Goal: Find specific page/section: Find specific page/section

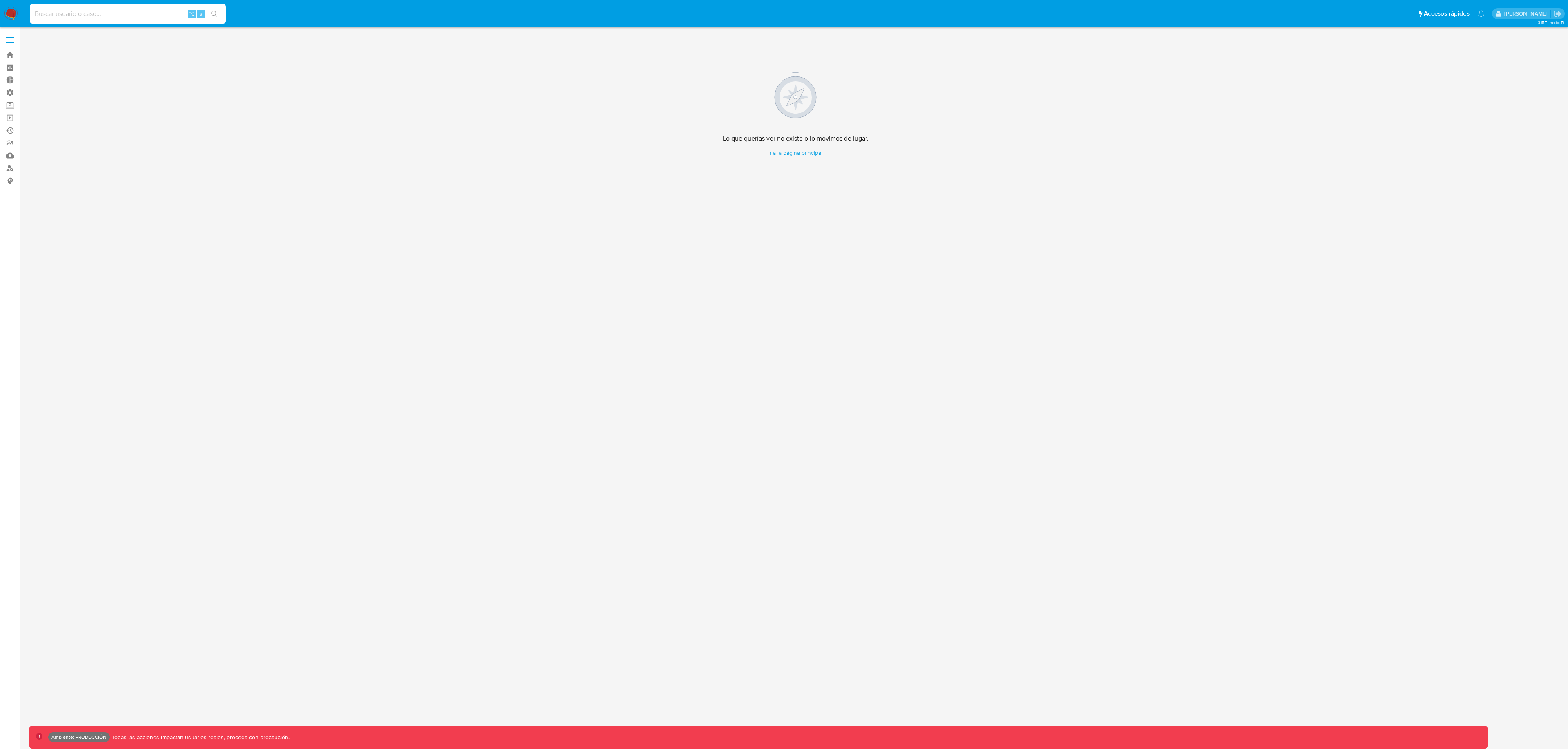
click at [107, 13] on input at bounding box center [128, 13] width 196 height 10
paste input "t4ladWxAj9LX6GEhzJLTlJvt"
type input "t4ladWxAj9LX6GEhzJLTlJvt"
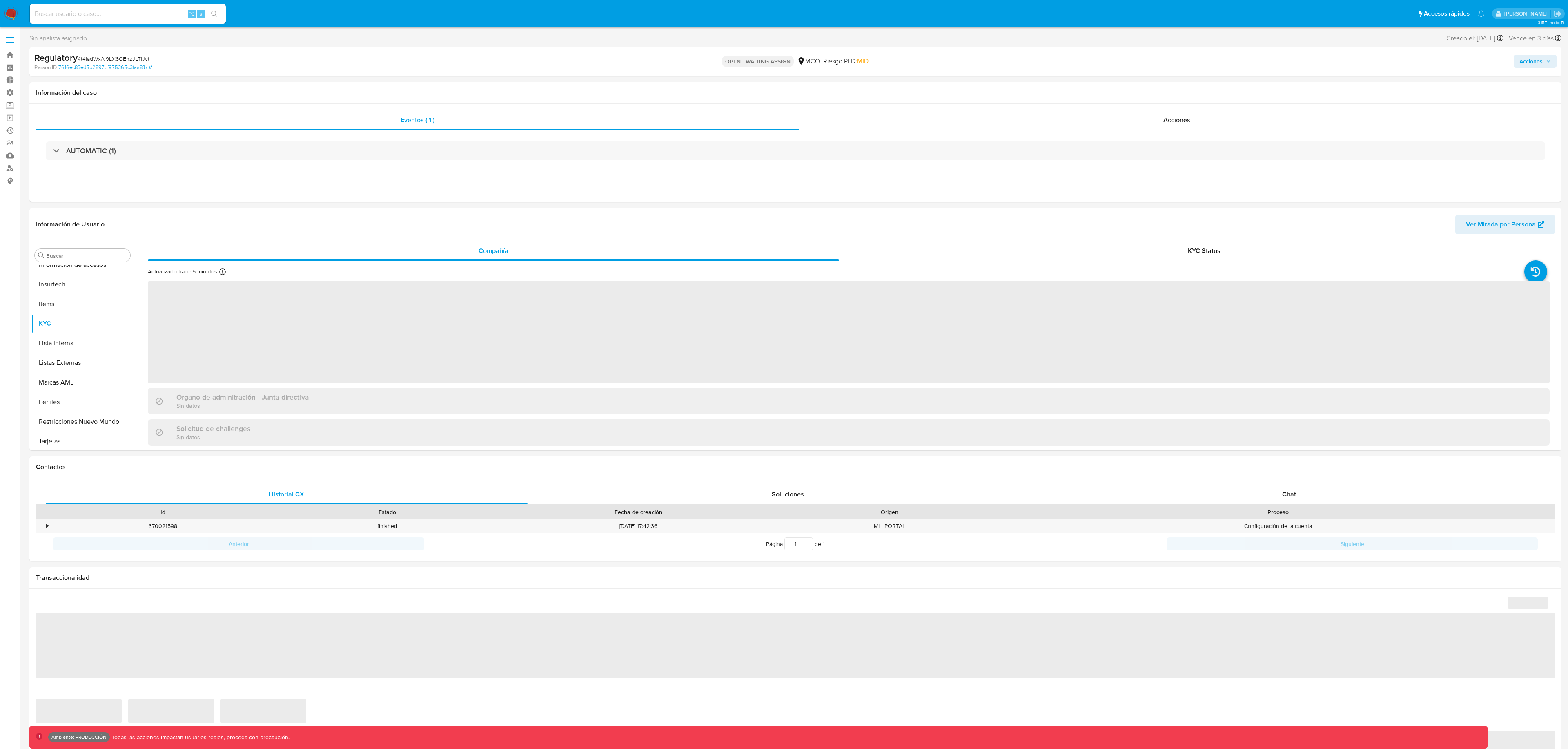
scroll to position [345, 0]
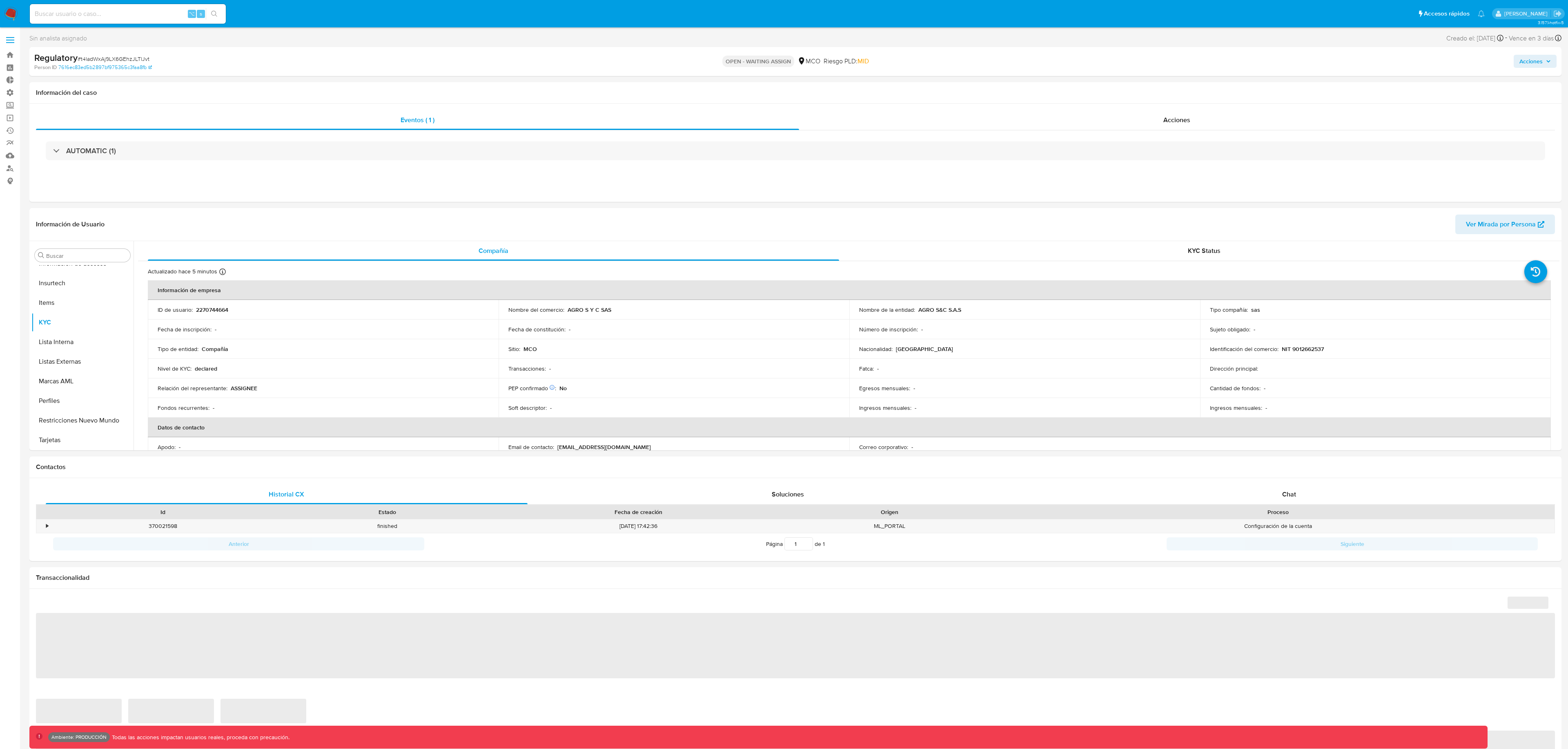
select select "10"
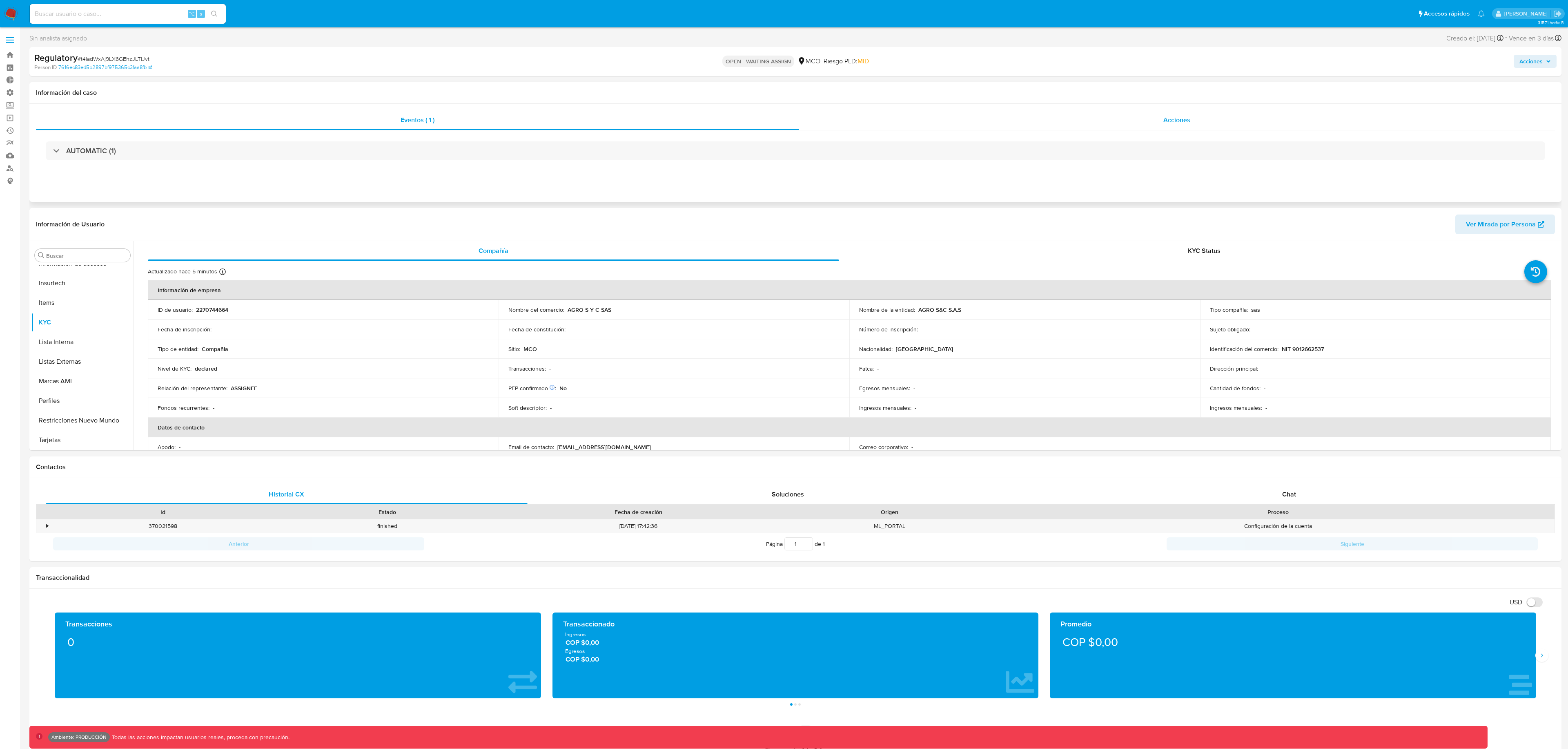
click at [1158, 118] on div "Acciones" at bounding box center [1177, 120] width 756 height 19
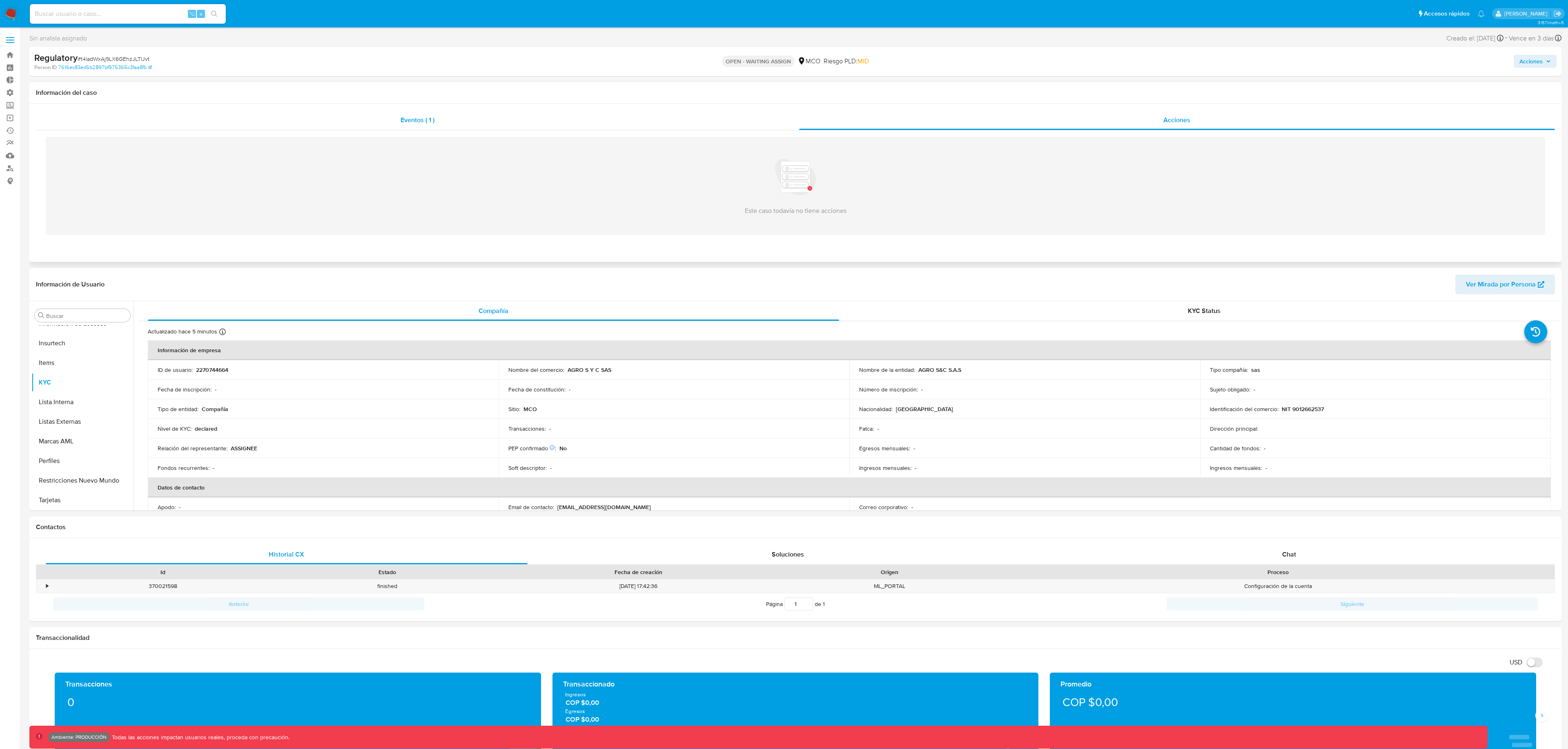
click at [401, 119] on span "Eventos ( 1 )" at bounding box center [418, 119] width 34 height 9
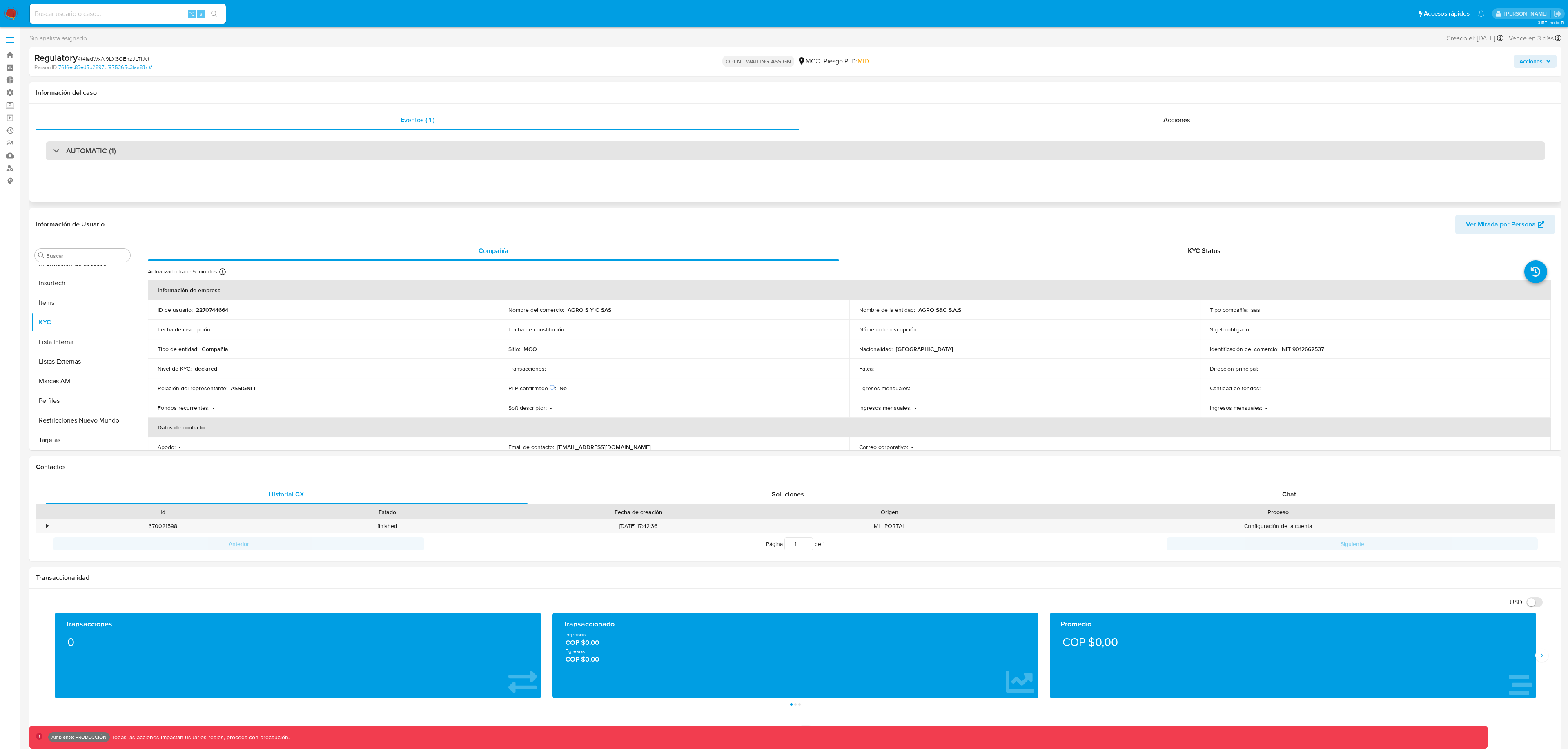
click at [427, 147] on div "AUTOMATIC (1)" at bounding box center [795, 150] width 1499 height 19
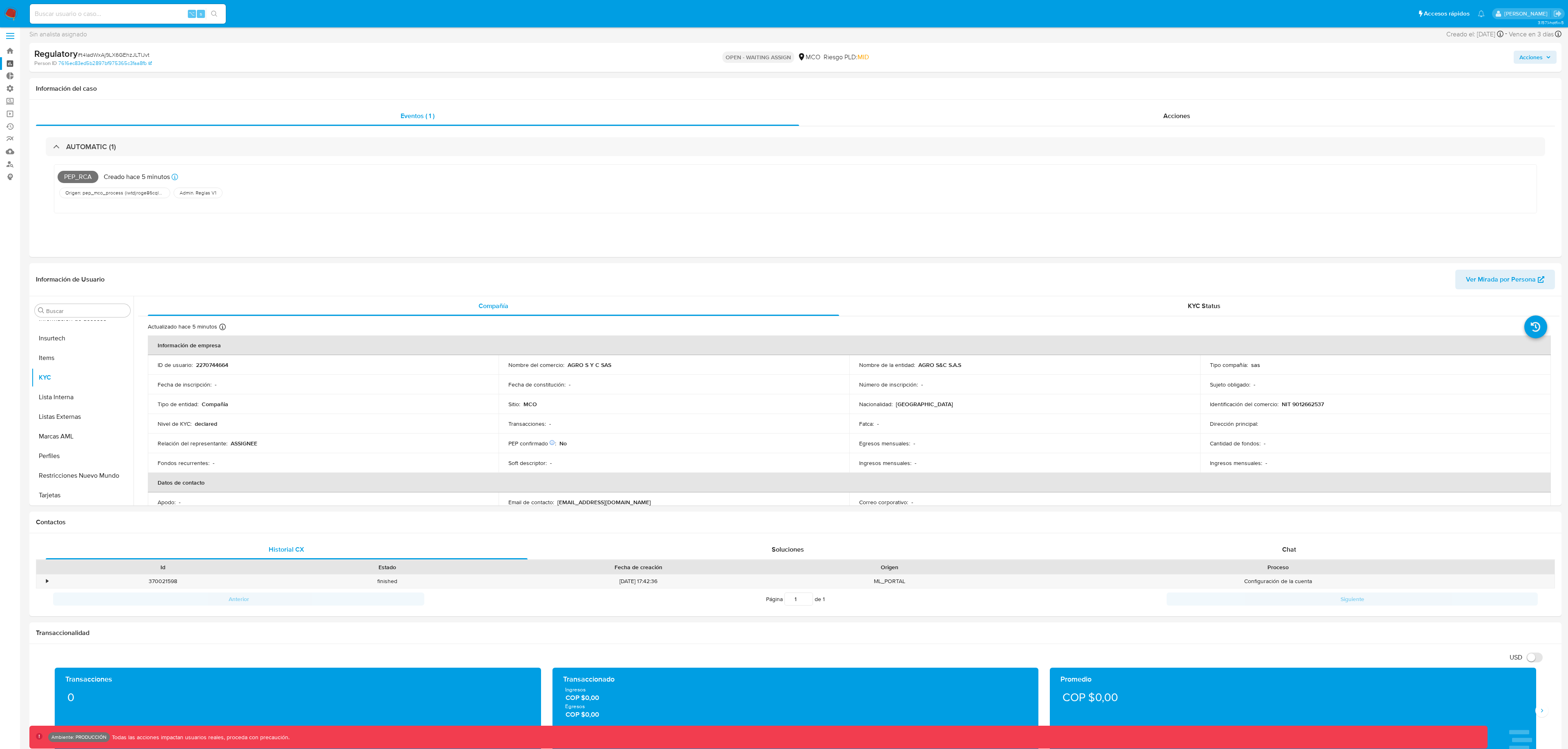
scroll to position [0, 0]
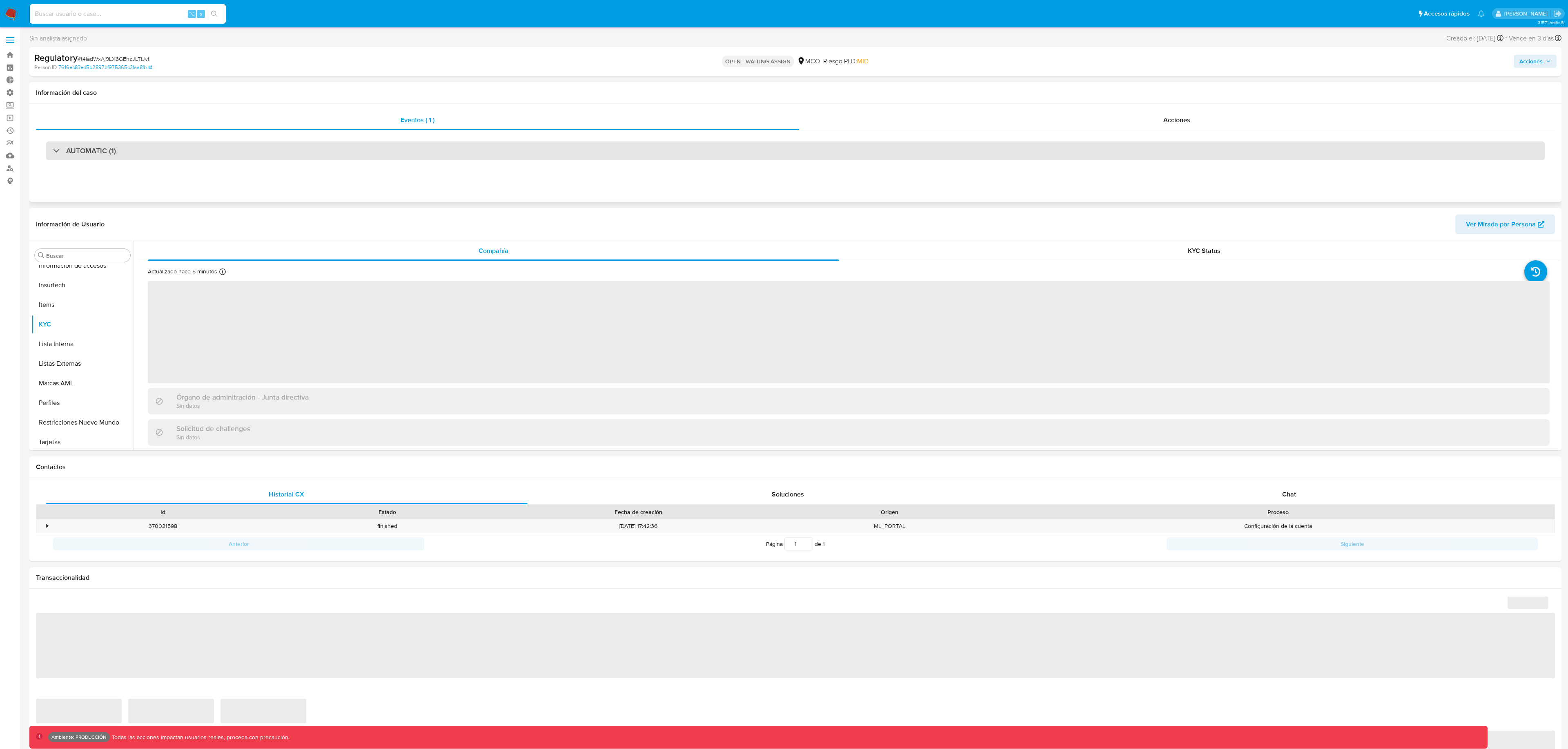
scroll to position [345, 0]
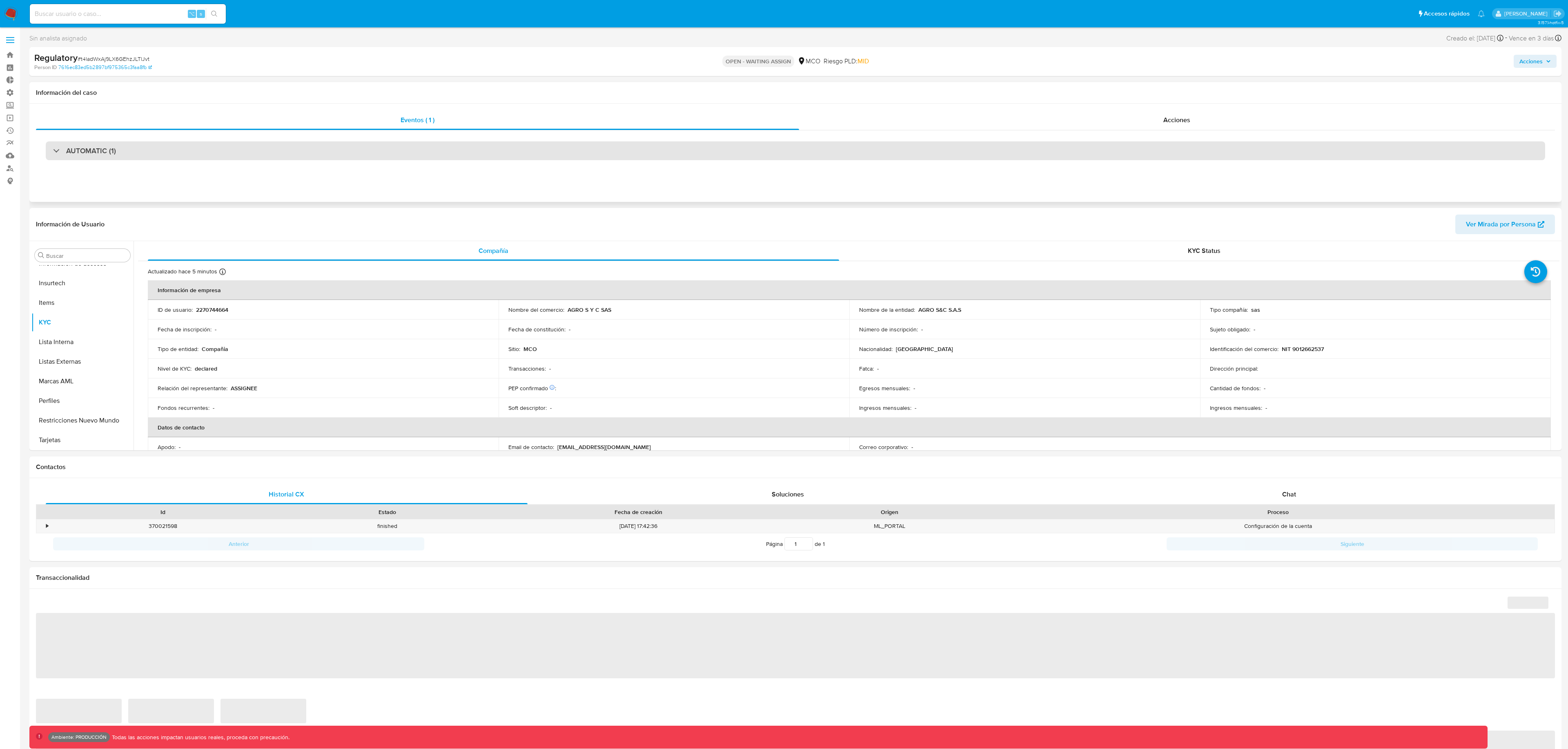
click at [524, 155] on div "AUTOMATIC (1)" at bounding box center [795, 150] width 1499 height 19
select select "10"
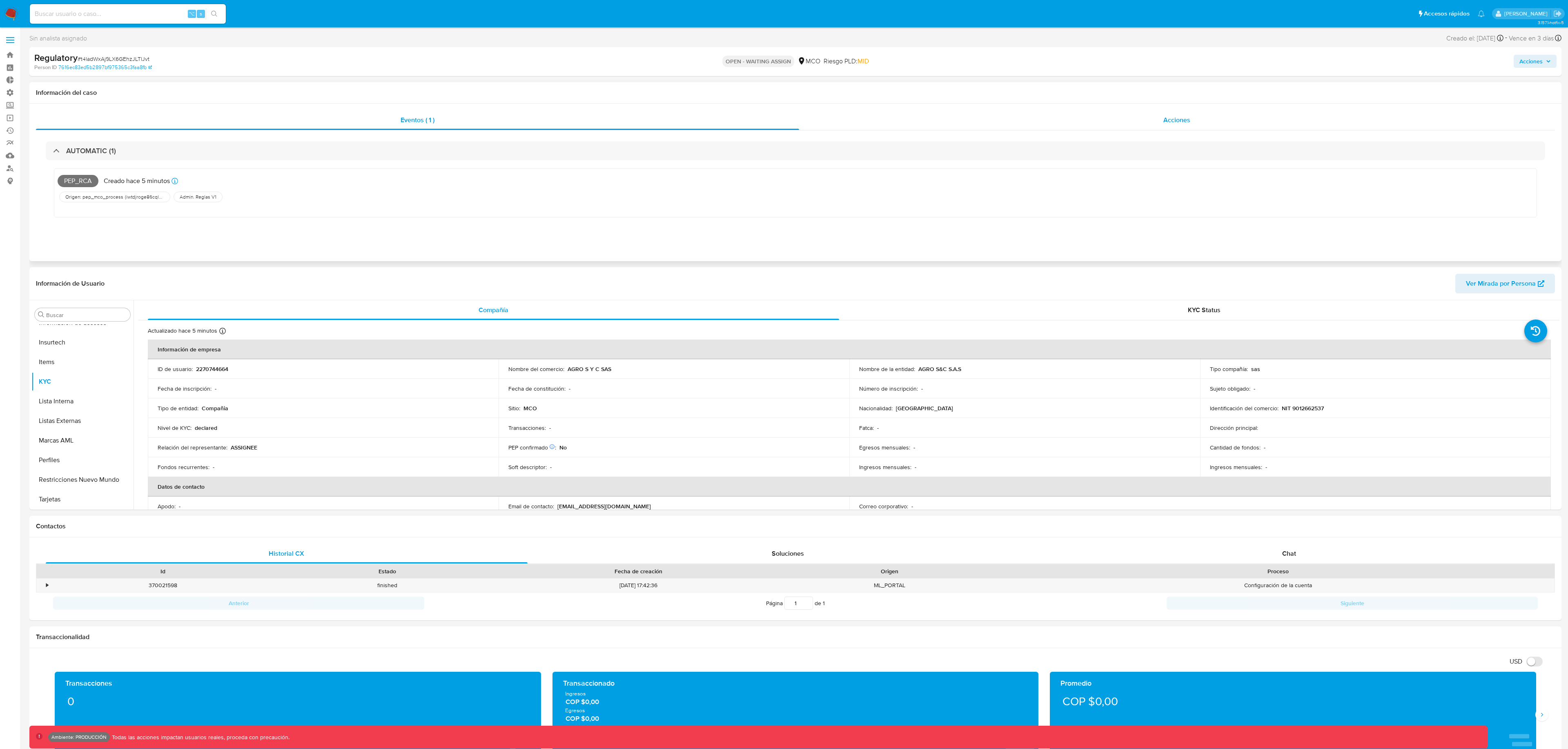
click at [1040, 118] on div "Acciones" at bounding box center [1177, 120] width 756 height 19
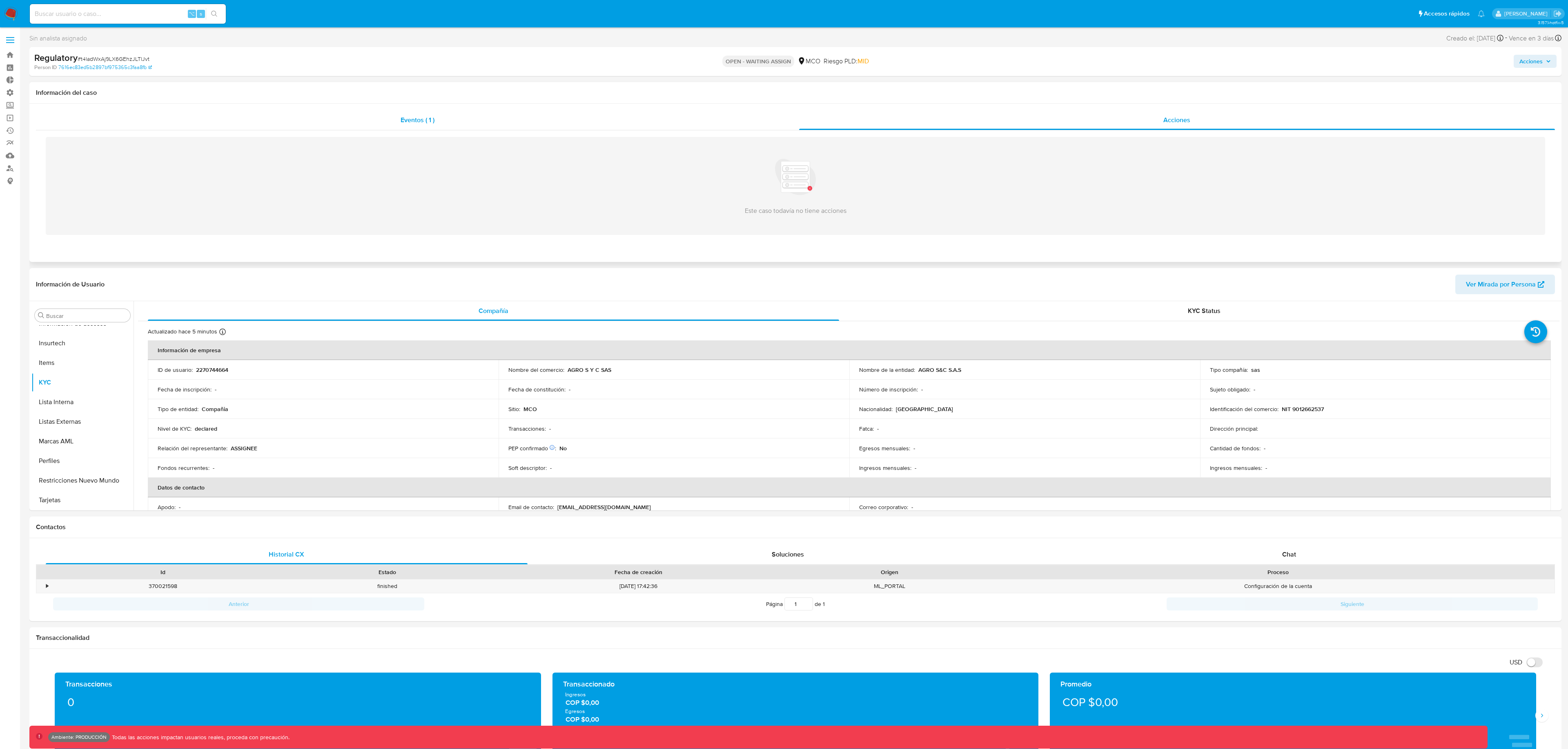
click at [611, 127] on div "Eventos ( 1 )" at bounding box center [418, 120] width 763 height 19
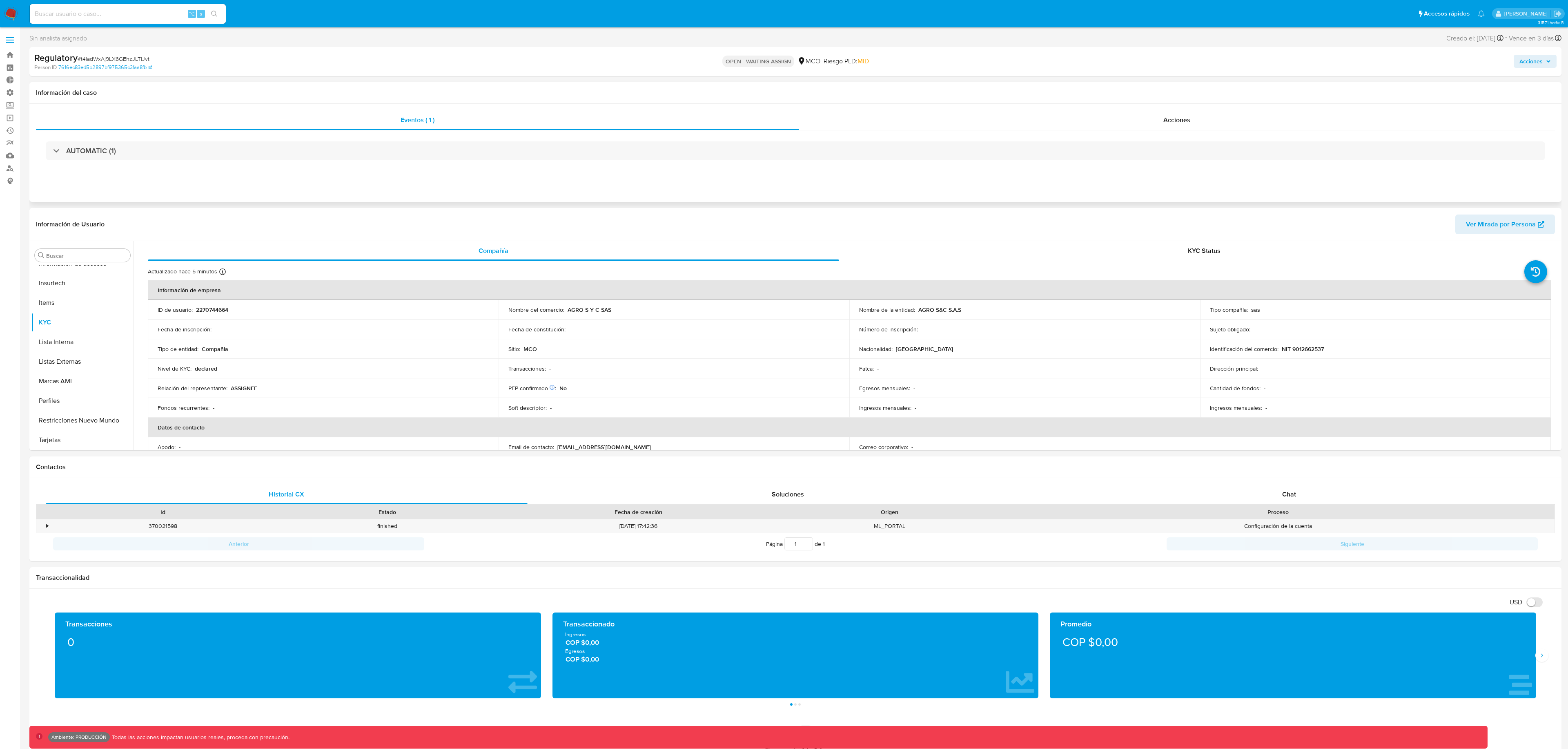
click at [617, 160] on div "AUTOMATIC (1)" at bounding box center [796, 150] width 1519 height 41
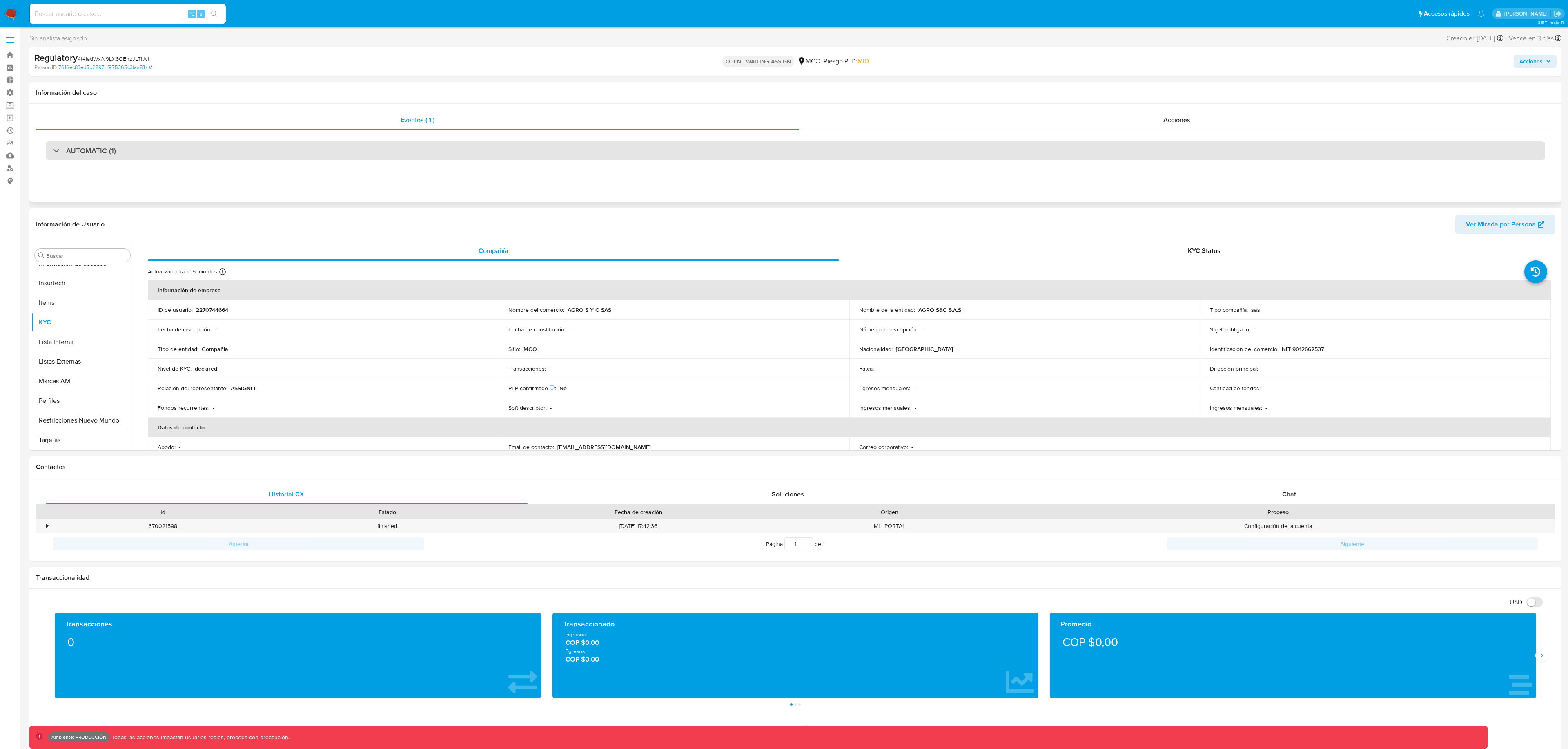
click at [620, 156] on div "AUTOMATIC (1)" at bounding box center [795, 150] width 1499 height 19
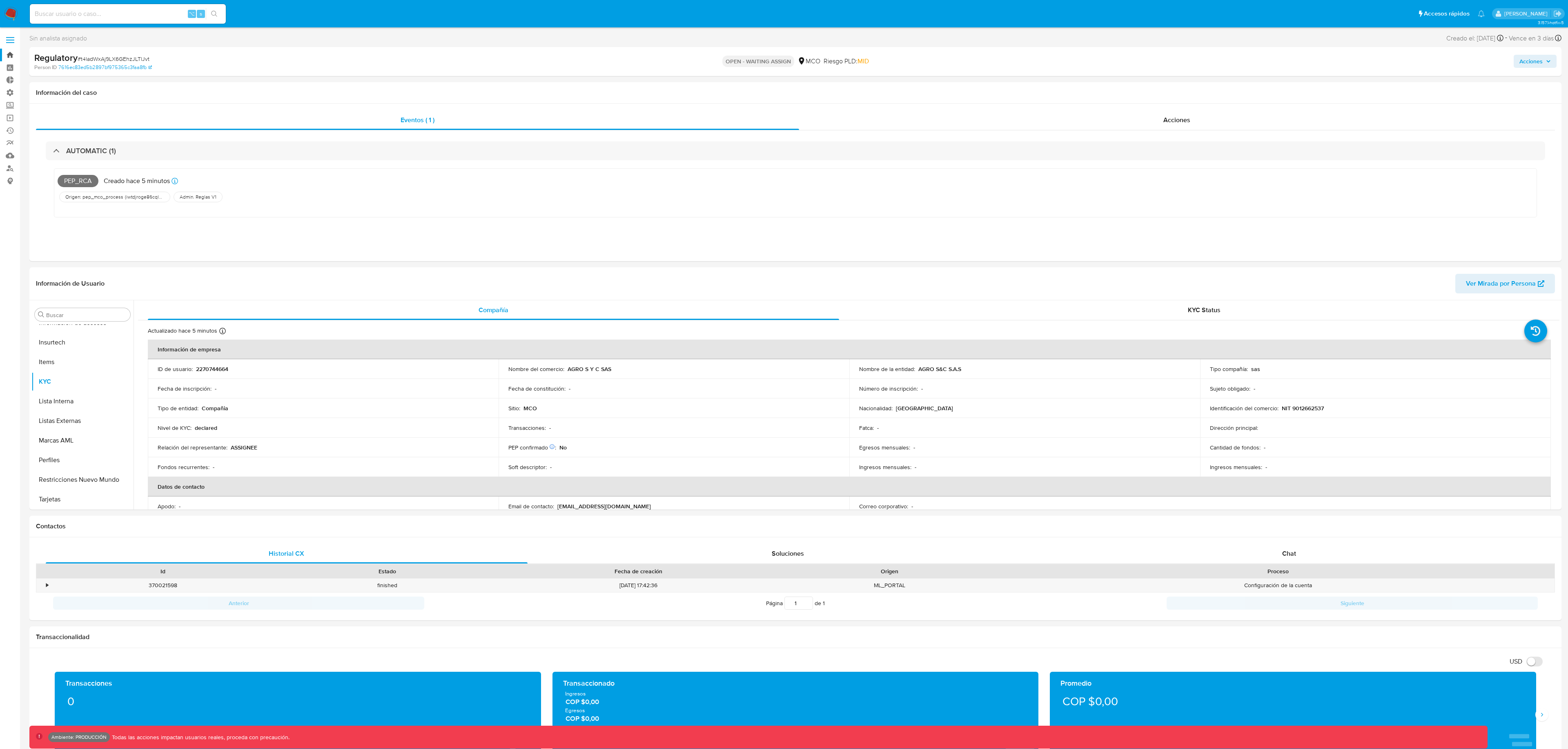
click at [14, 54] on link "Bandeja" at bounding box center [49, 55] width 97 height 13
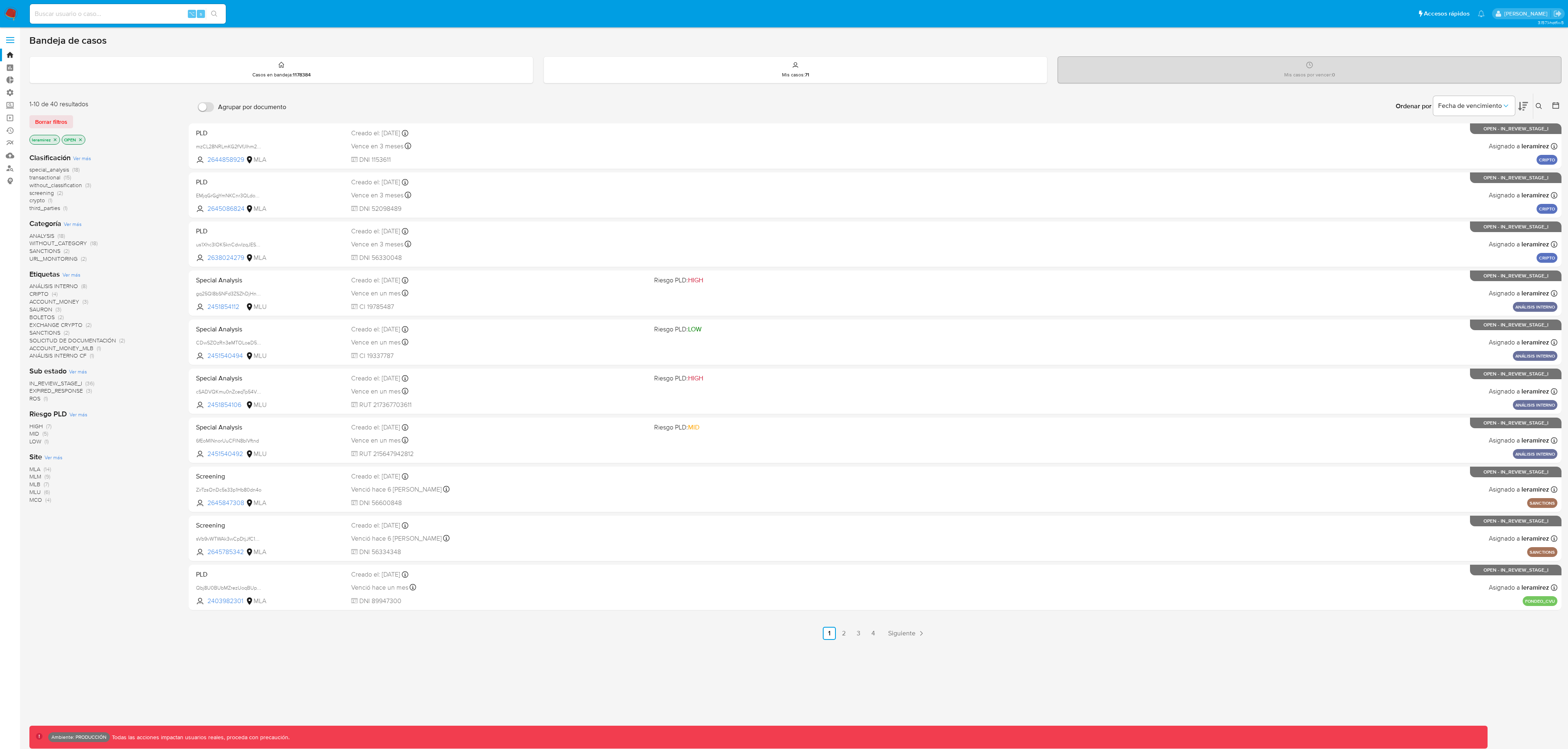
click at [112, 7] on div "⌥ s" at bounding box center [128, 14] width 196 height 19
click at [112, 12] on input at bounding box center [128, 13] width 196 height 10
paste input "t4ladWxAj9LX6GEhzJLTlJvt"
paste input "0oK6l7L1ZvhTMBbh4PvttoZX"
type input "0oK6l7L1ZvhTMBbh4PvttoZX"
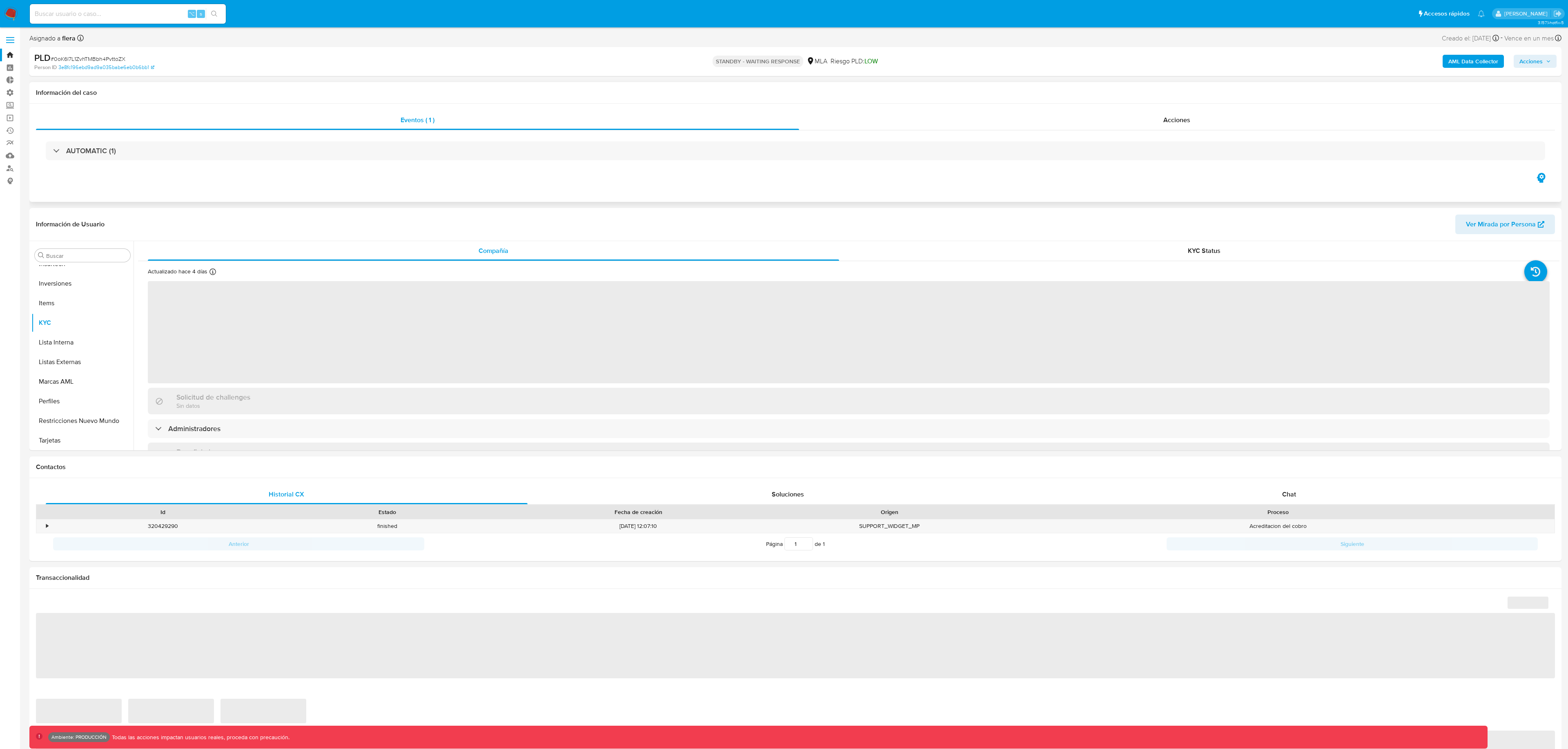
scroll to position [384, 0]
click at [200, 160] on div "AUTOMATIC (1)" at bounding box center [796, 150] width 1519 height 41
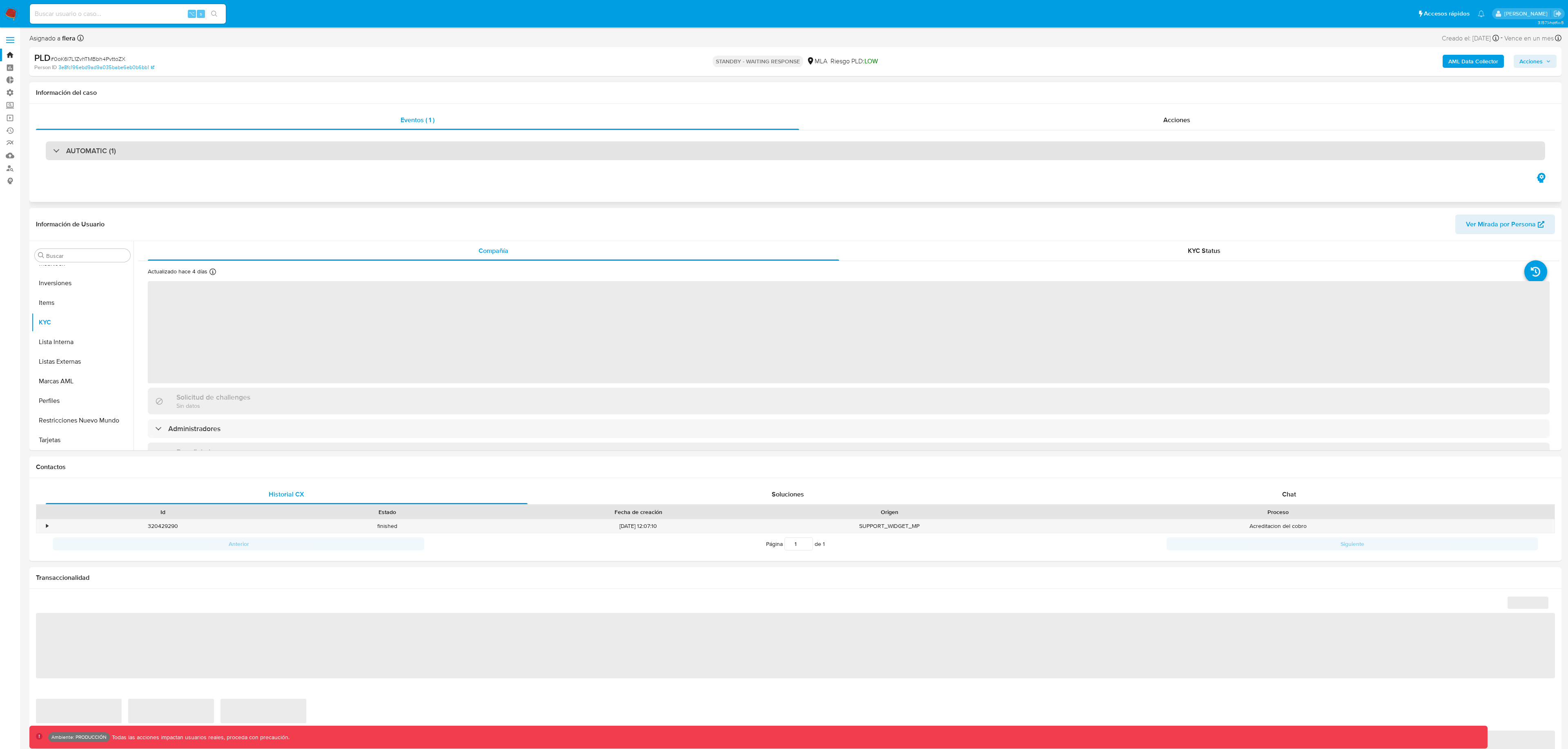
click at [234, 148] on div "AUTOMATIC (1)" at bounding box center [795, 150] width 1499 height 19
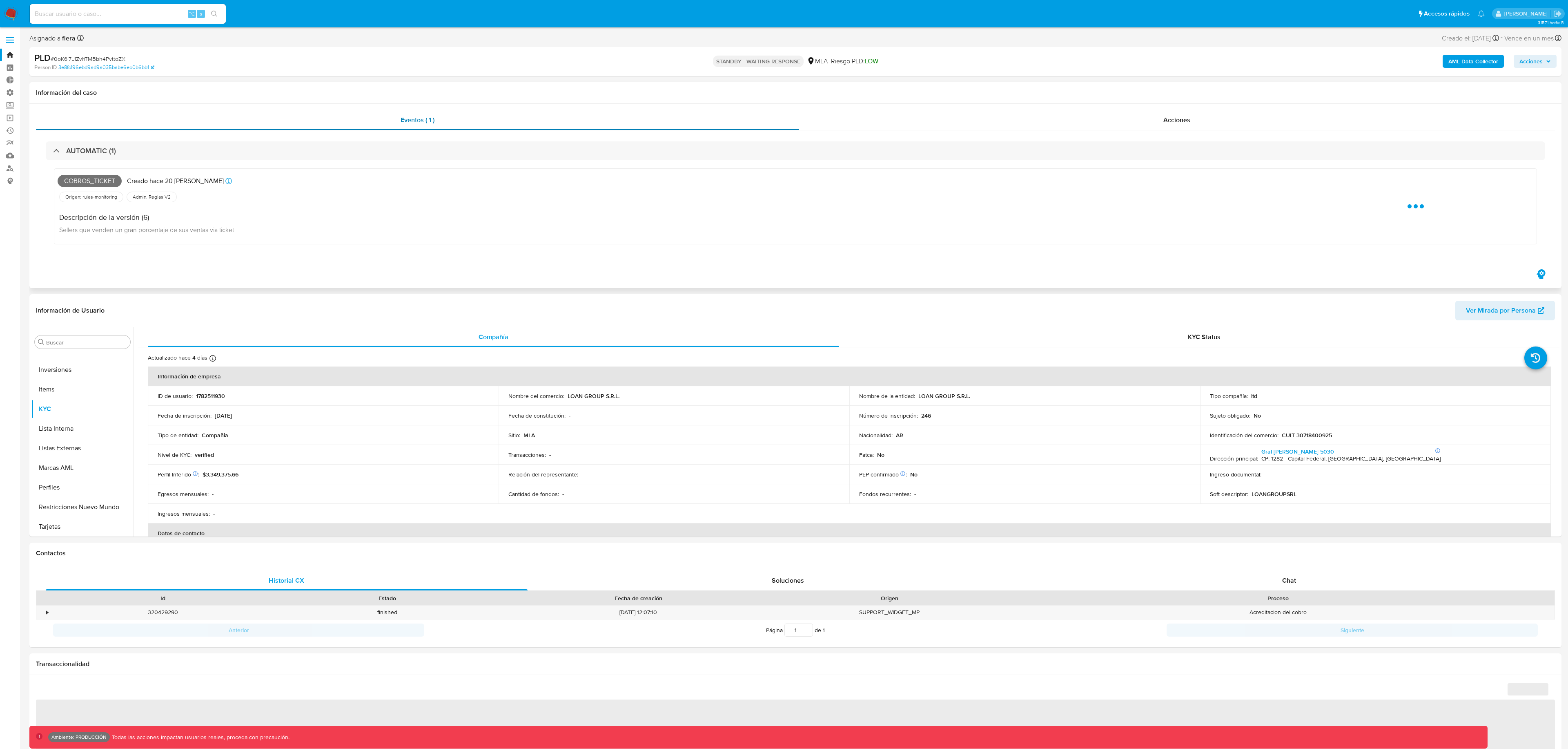
select select "10"
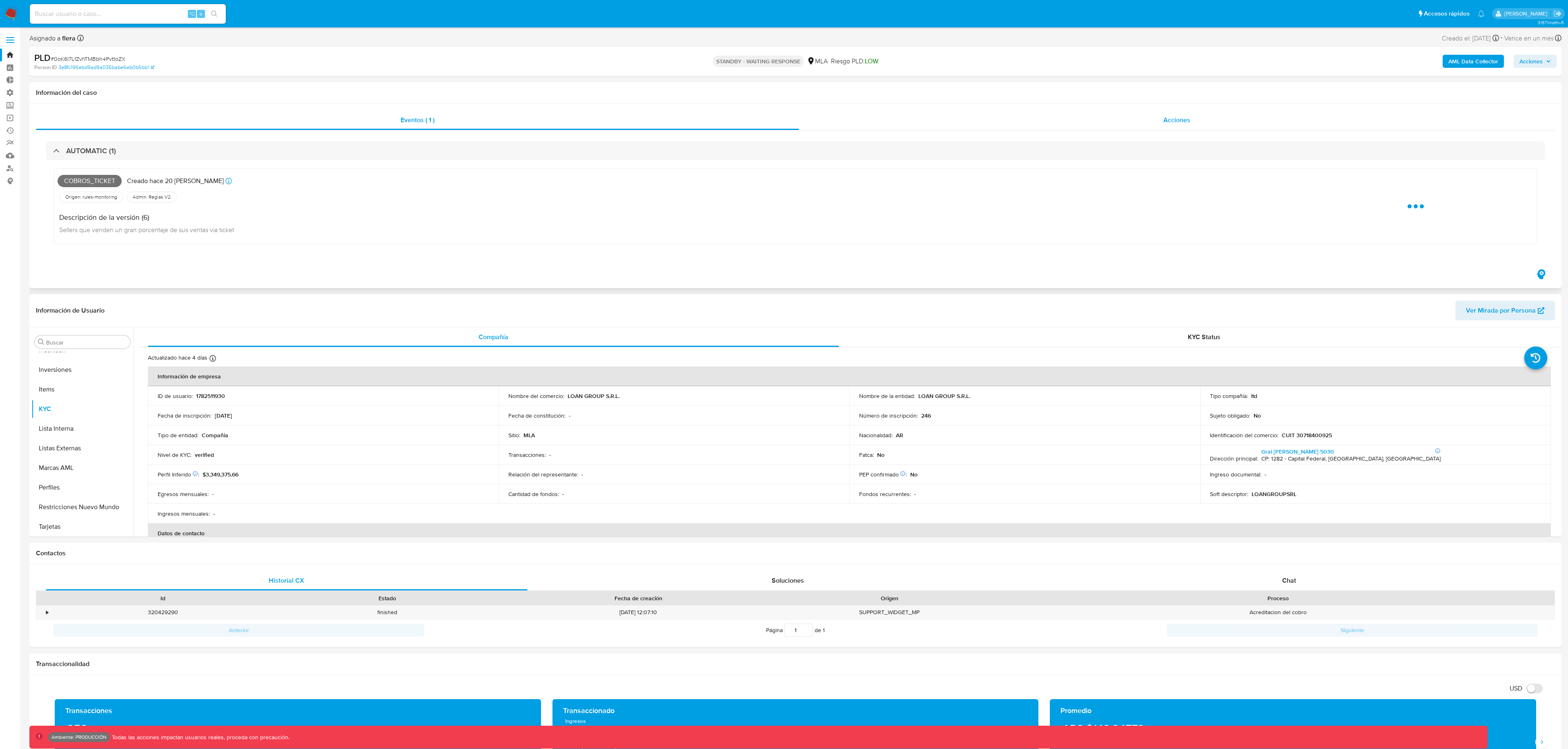
click at [881, 120] on div "Acciones" at bounding box center [1177, 120] width 756 height 19
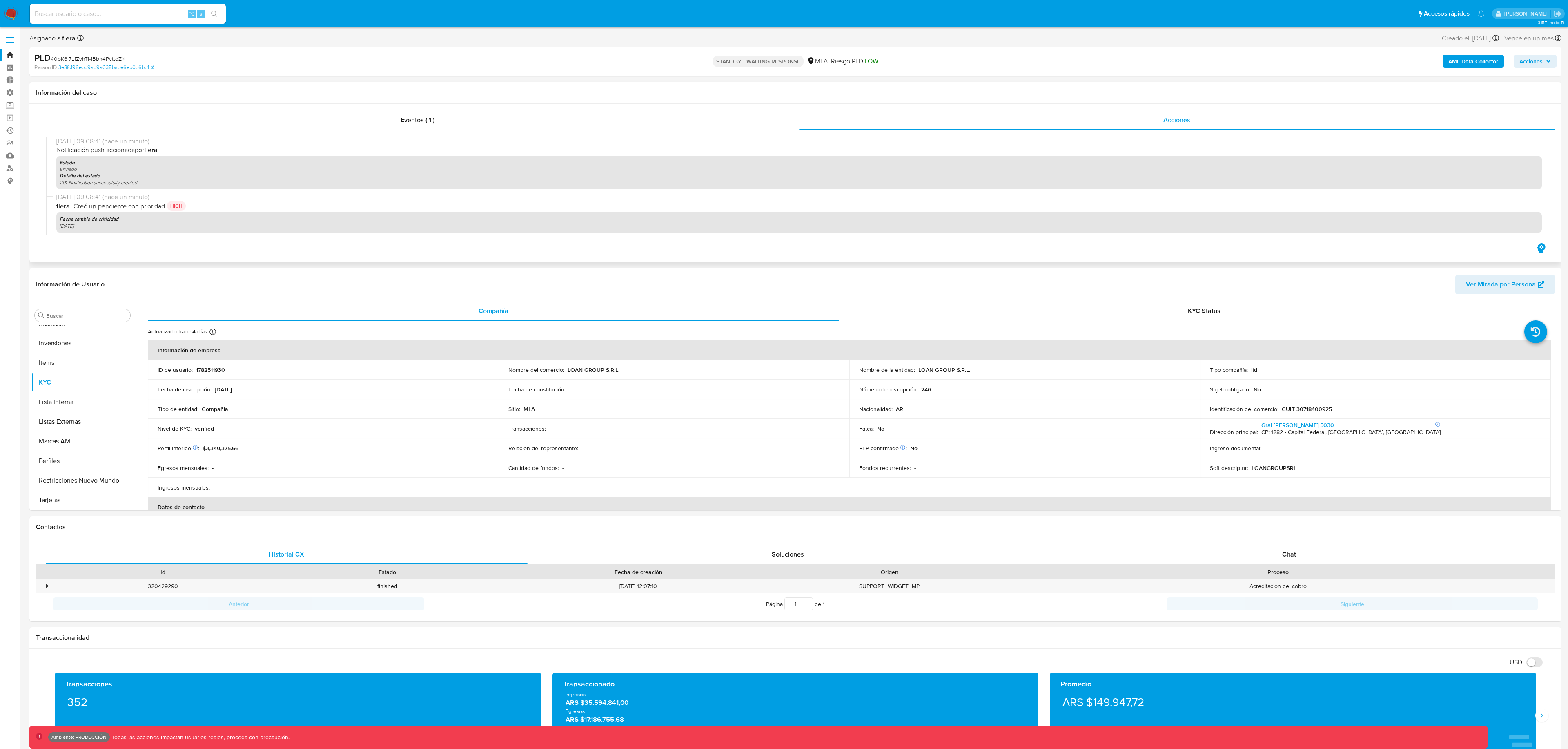
scroll to position [0, 0]
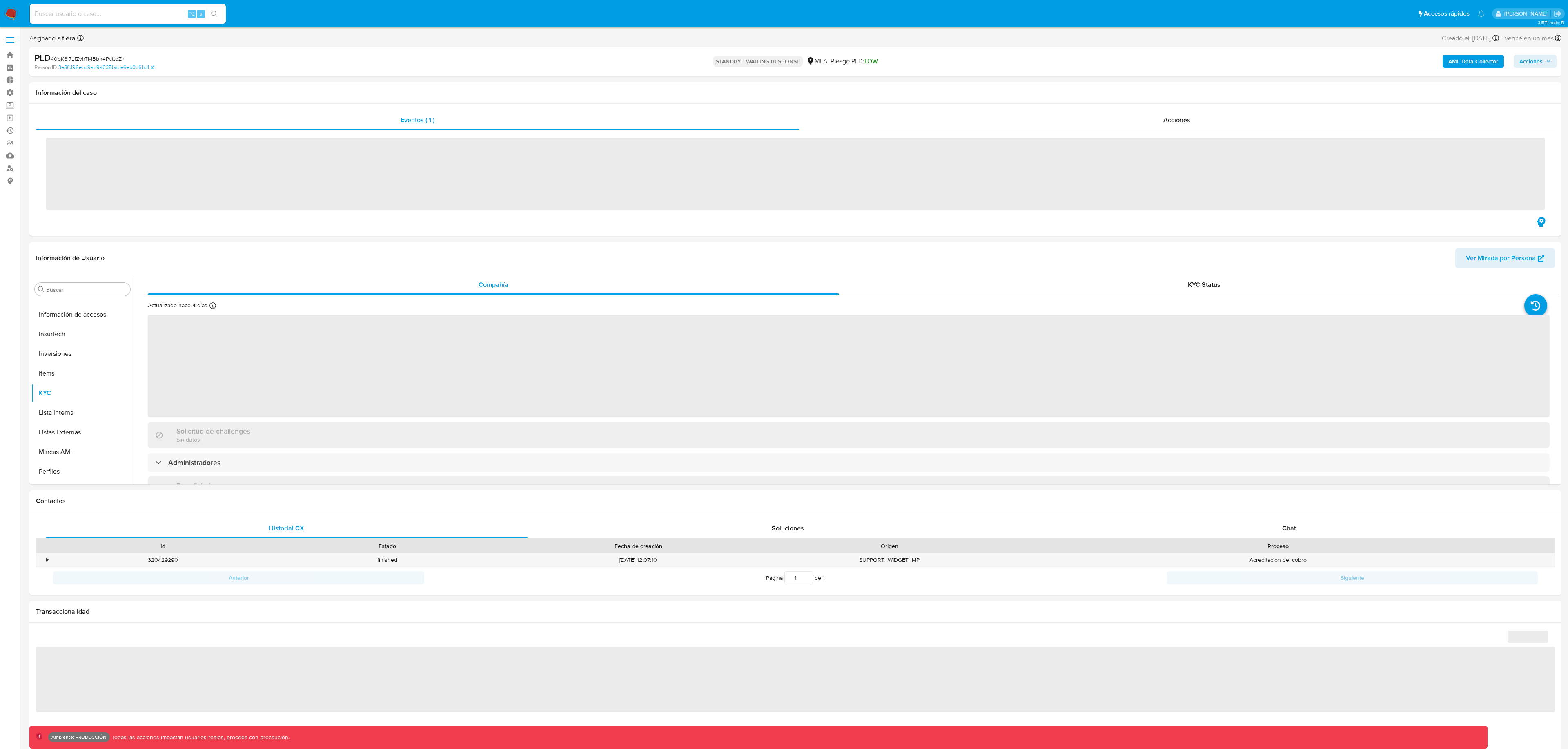
scroll to position [384, 0]
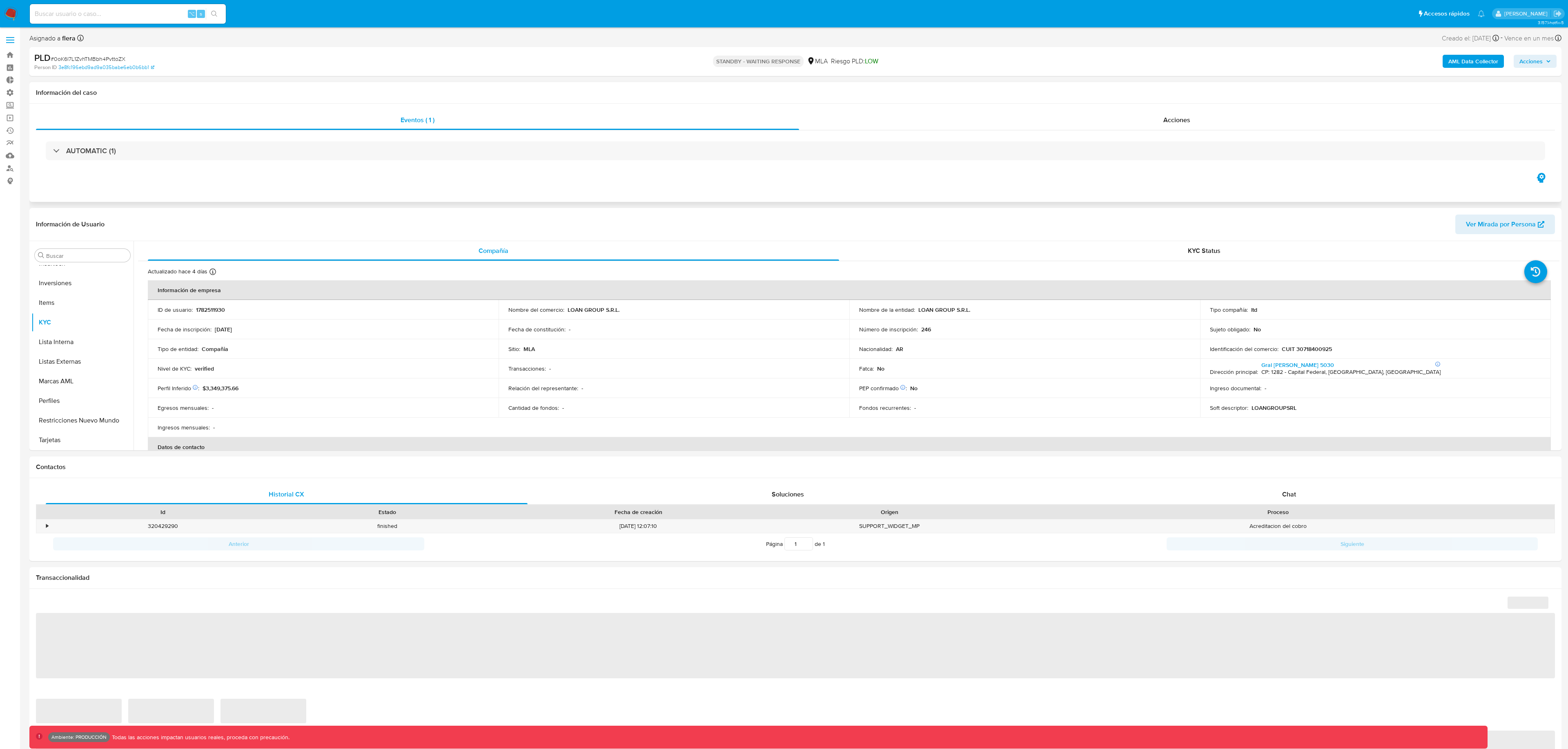
select select "10"
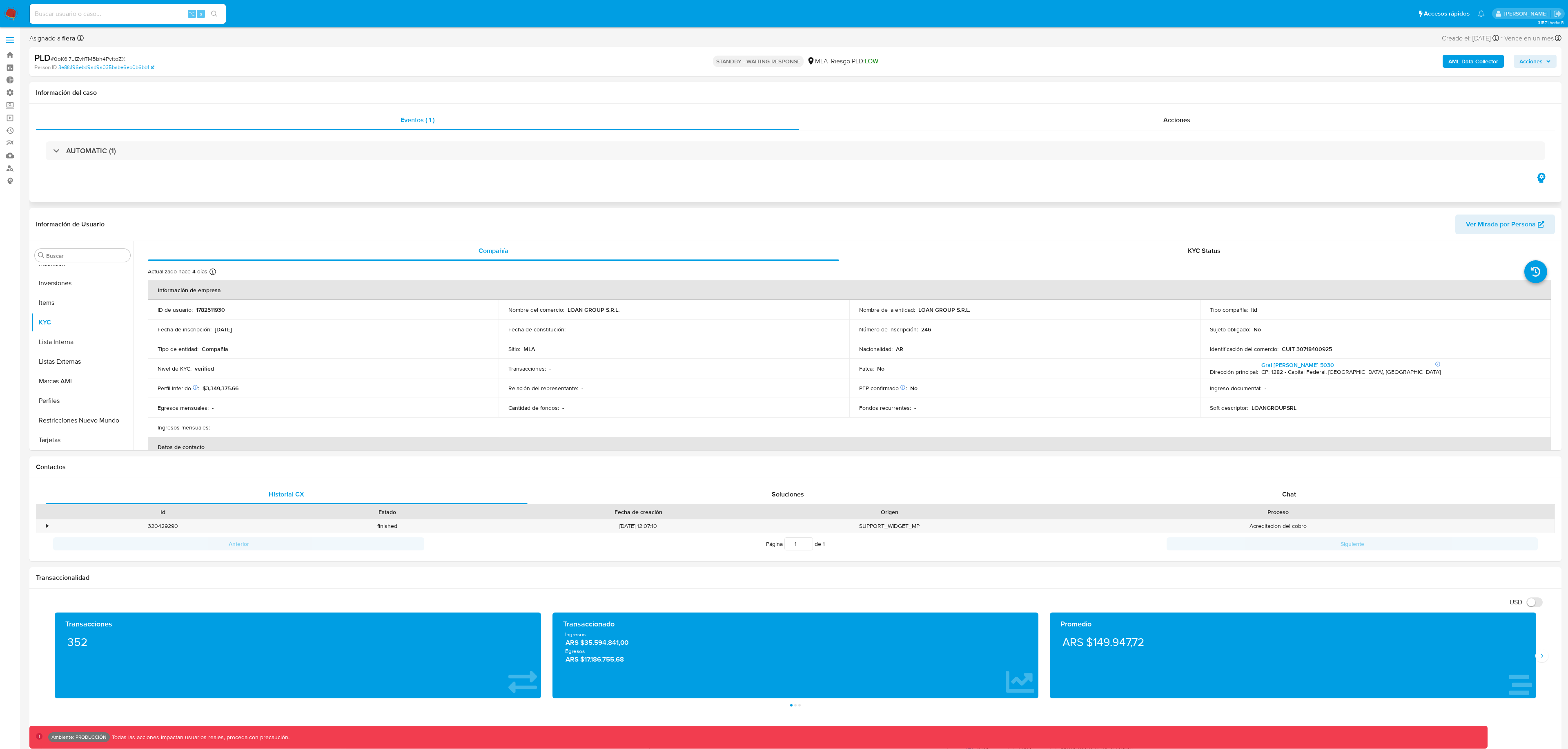
click at [940, 105] on div "Eventos ( 1 ) Acciones AUTOMATIC (1)" at bounding box center [795, 152] width 1532 height 98
click at [945, 116] on div "Acciones" at bounding box center [1177, 120] width 756 height 19
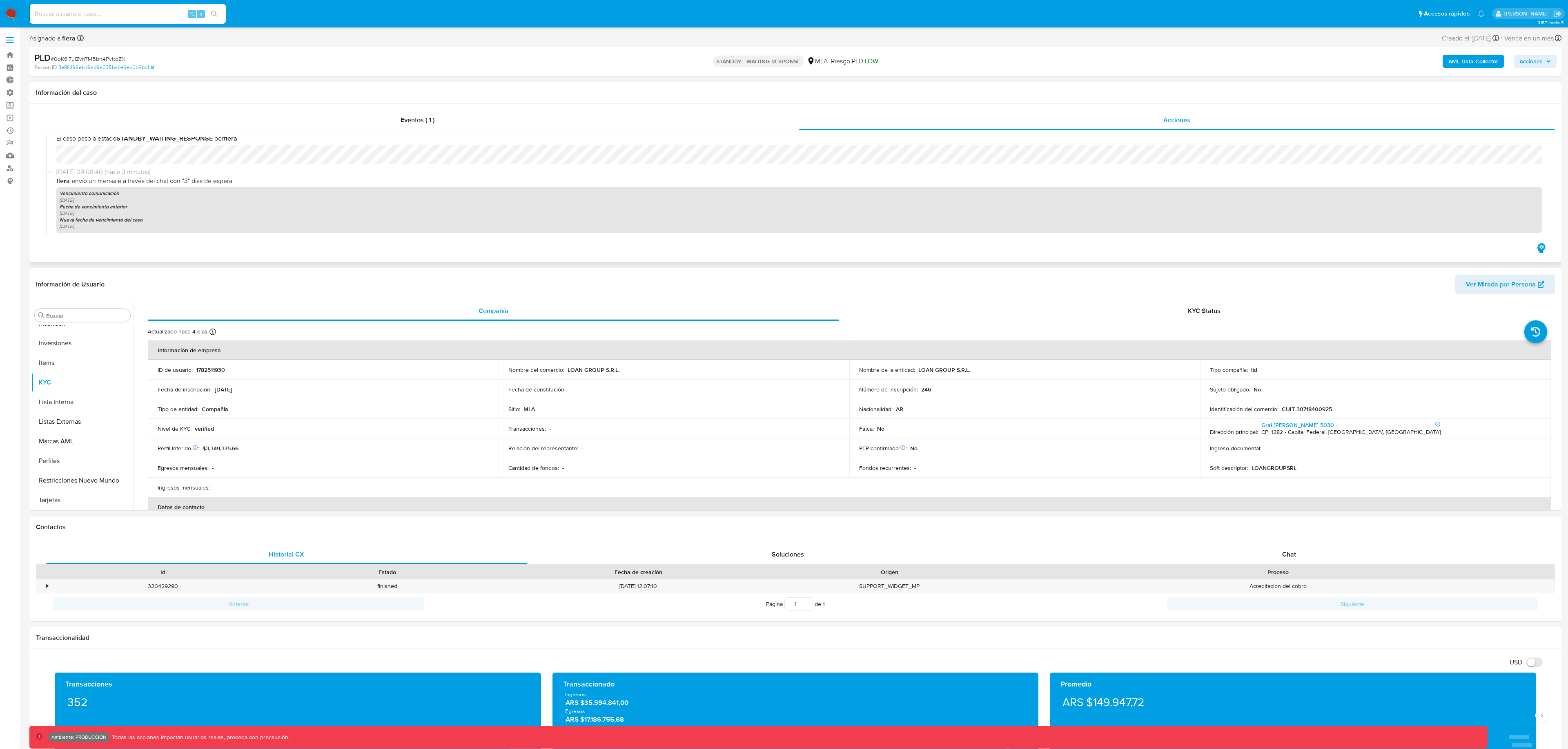
scroll to position [0, 0]
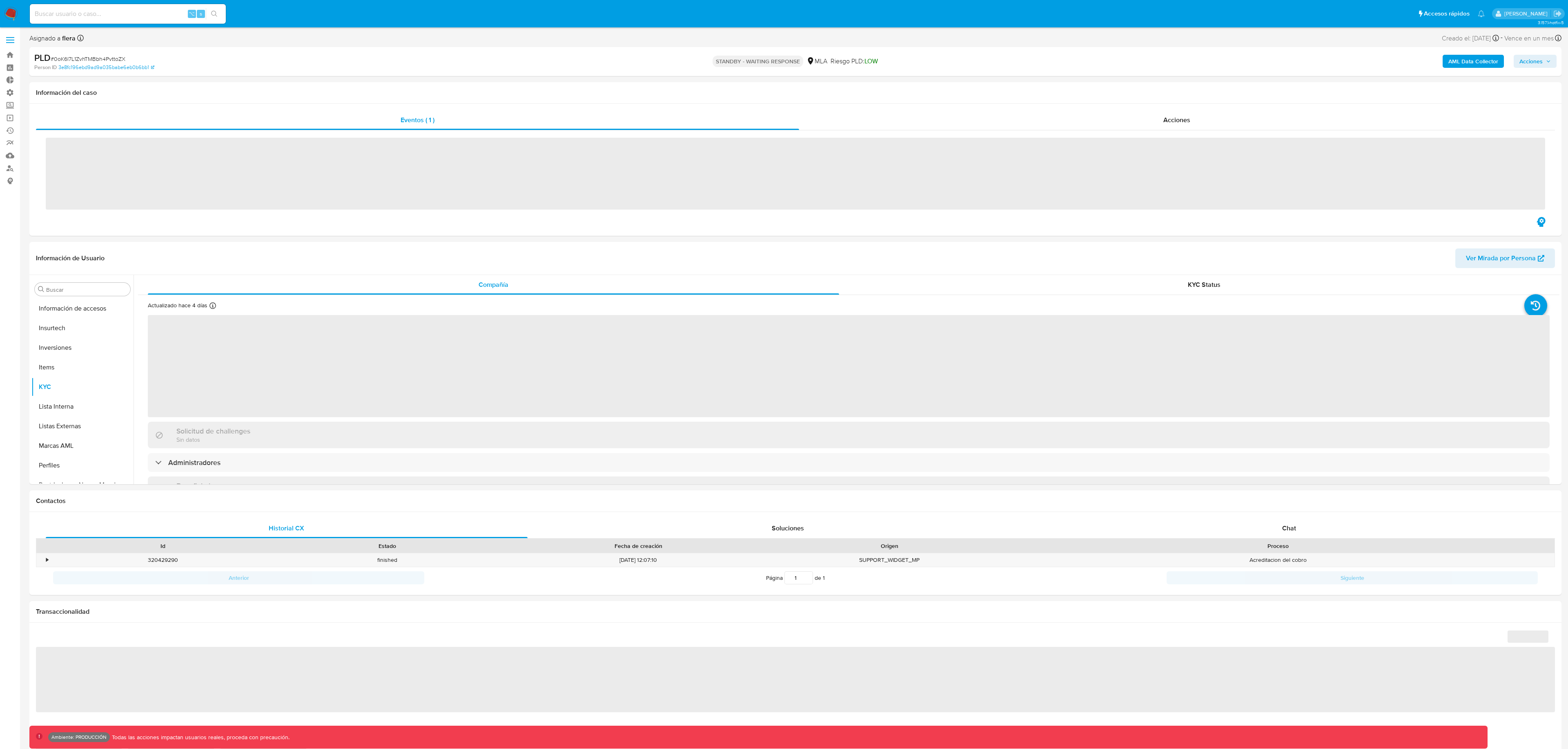
scroll to position [384, 0]
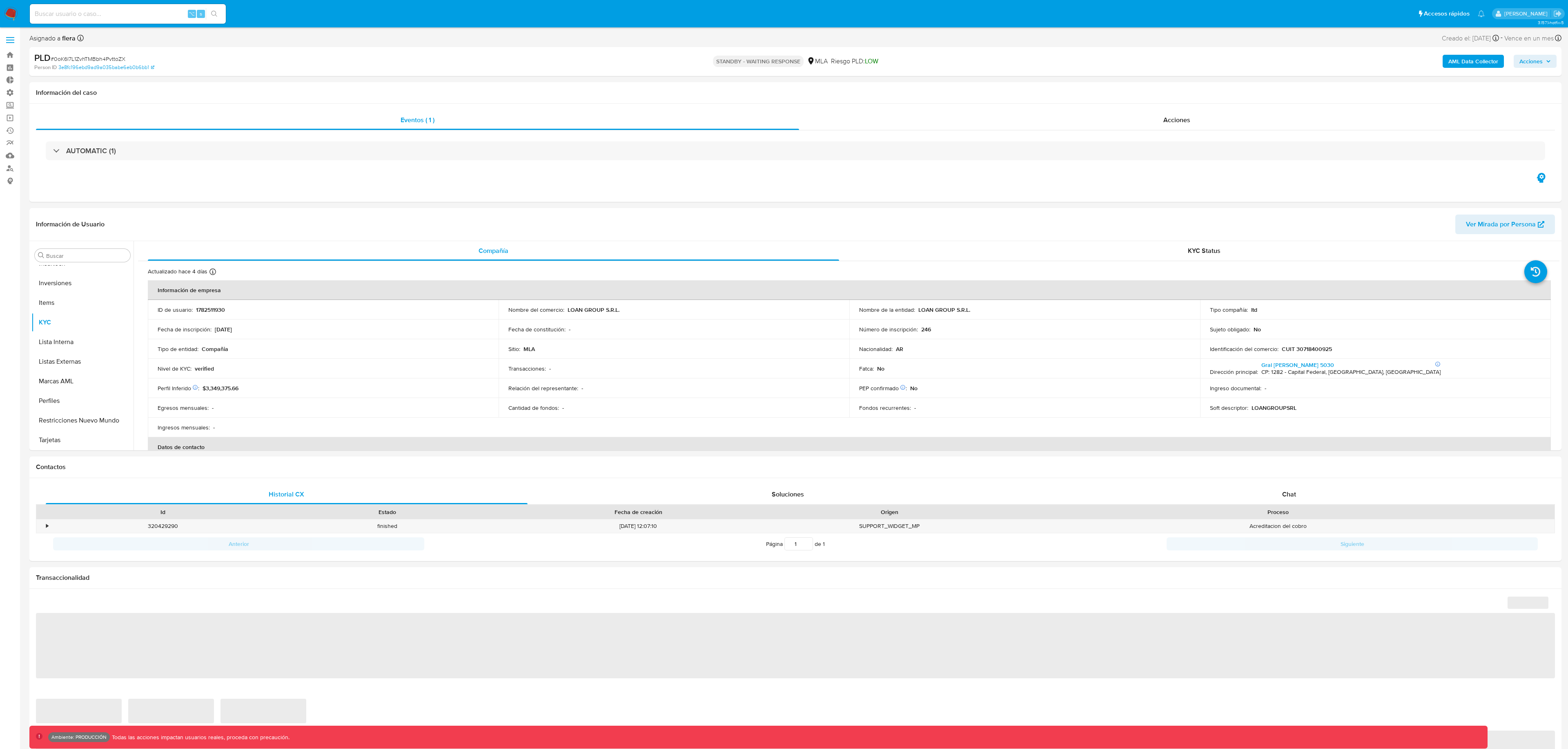
select select "10"
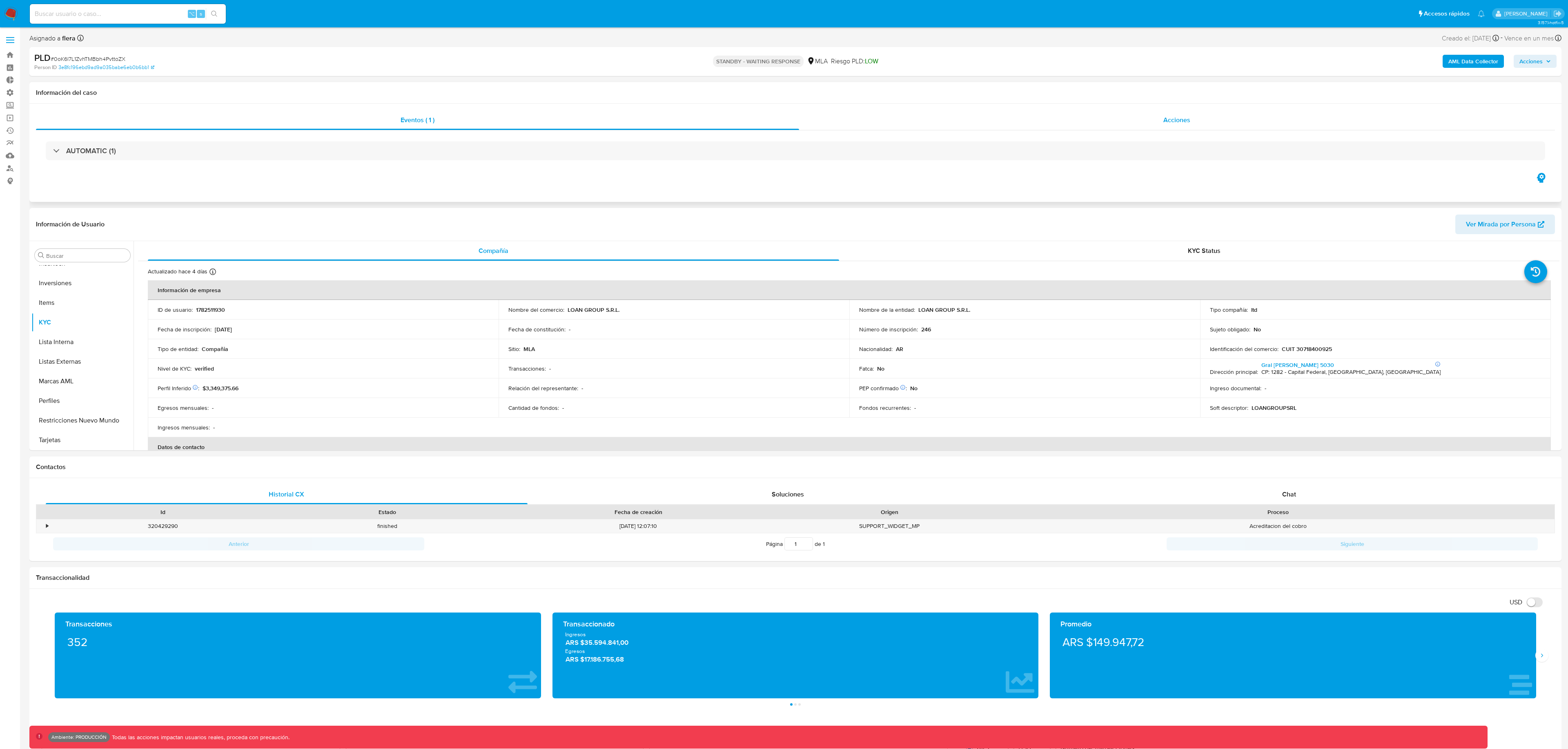
click at [1025, 119] on div "Acciones" at bounding box center [1177, 120] width 756 height 19
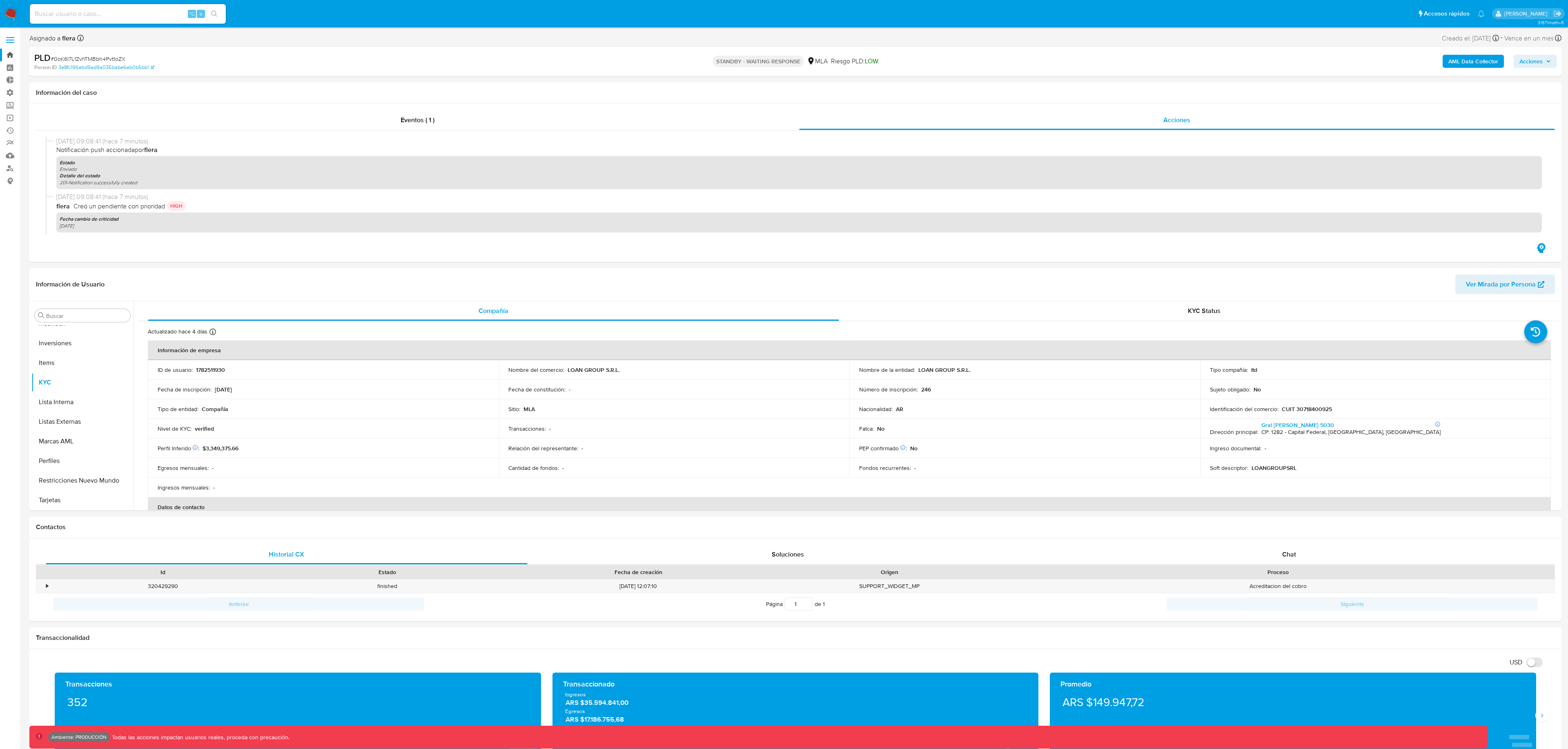
click at [5, 55] on link "Bandeja" at bounding box center [49, 55] width 97 height 13
